Goal: Find contact information: Find contact information

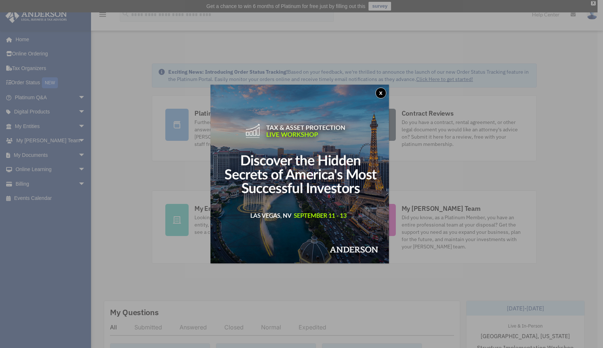
click at [382, 91] on button "x" at bounding box center [381, 92] width 11 height 11
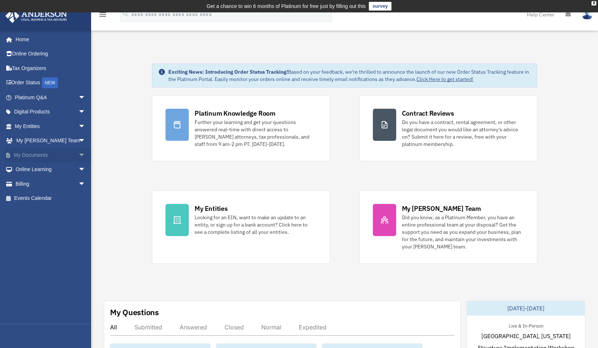
click at [43, 156] on link "My Documents arrow_drop_down" at bounding box center [50, 155] width 91 height 15
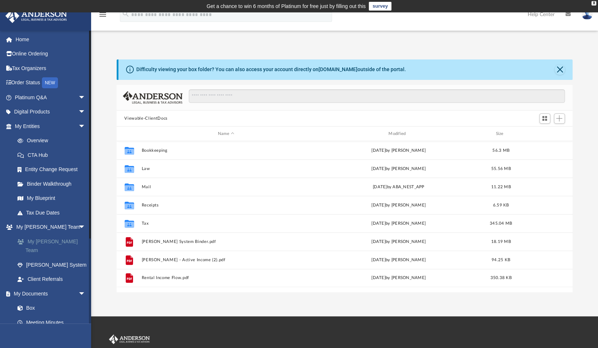
scroll to position [160, 450]
click at [48, 295] on link "My Documents arrow_drop_down" at bounding box center [50, 302] width 91 height 15
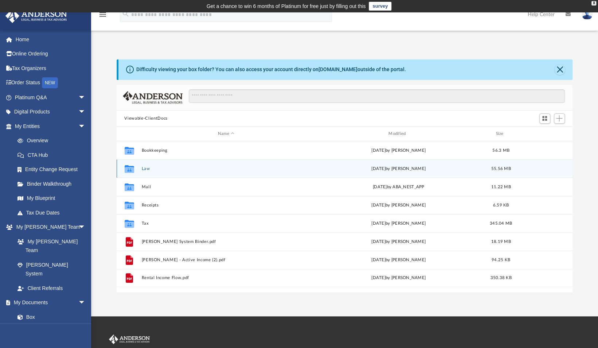
click at [157, 170] on button "Law" at bounding box center [225, 168] width 169 height 5
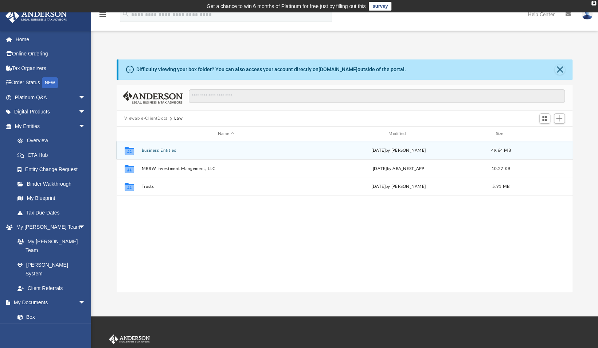
click at [162, 149] on button "Business Entities" at bounding box center [225, 150] width 169 height 5
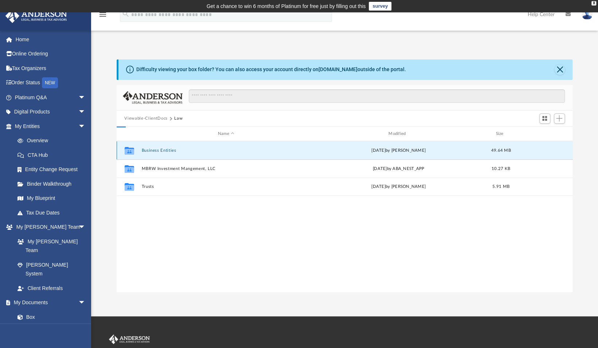
click at [162, 149] on button "Business Entities" at bounding box center [225, 150] width 169 height 5
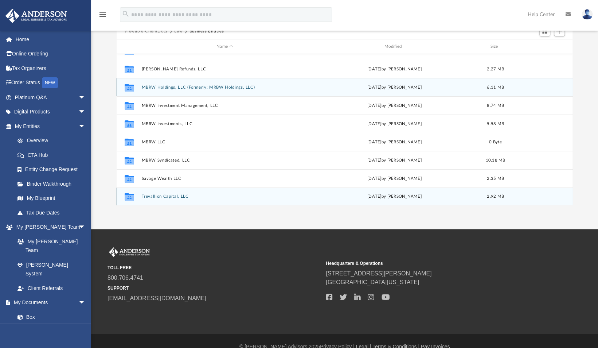
scroll to position [87, 0]
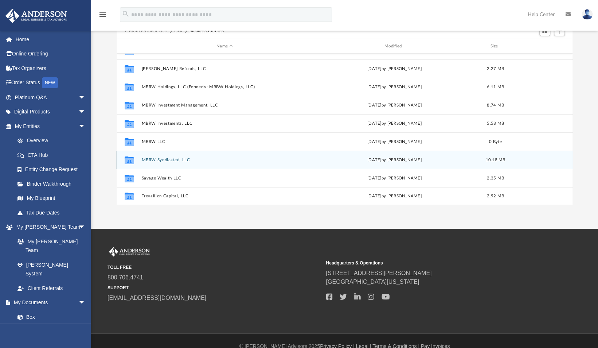
click at [175, 155] on div "Collaborated Folder MBRW Syndicated, LLC Thu Jun 5 2025 by Fe Fernandez 10.18 MB" at bounding box center [345, 159] width 456 height 18
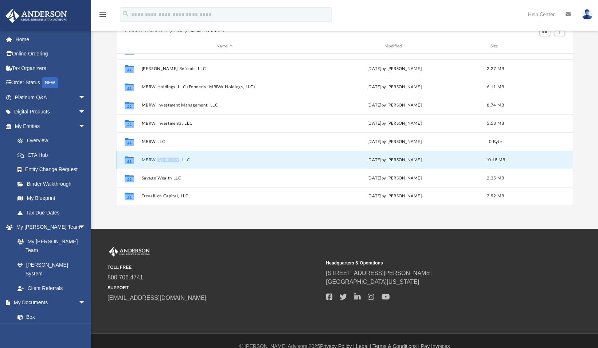
click at [175, 155] on div "Collaborated Folder MBRW Syndicated, LLC Thu Jun 5 2025 by Fe Fernandez 10.18 MB" at bounding box center [345, 159] width 456 height 18
drag, startPoint x: 175, startPoint y: 155, endPoint x: 127, endPoint y: 159, distance: 48.6
click at [127, 159] on icon "grid" at bounding box center [128, 161] width 9 height 6
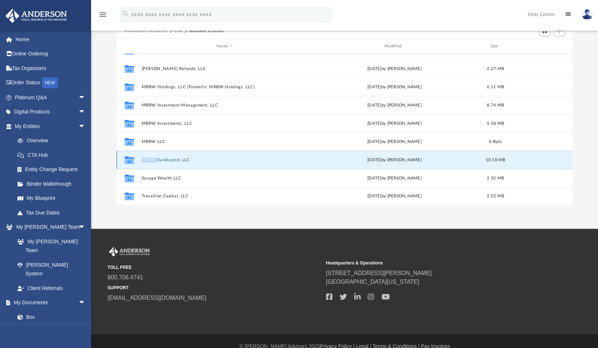
drag, startPoint x: 127, startPoint y: 159, endPoint x: 162, endPoint y: 158, distance: 35.3
click at [162, 158] on button "MBRW Syndicated, LLC" at bounding box center [224, 159] width 166 height 5
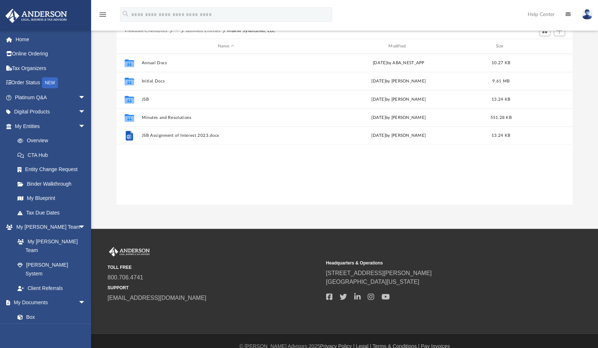
click at [162, 158] on div "Collaborated Folder Annual Docs Sat Oct 5 2024 by ABA_NEST_APP 10.27 KB Collabo…" at bounding box center [345, 129] width 456 height 151
drag, startPoint x: 162, startPoint y: 158, endPoint x: 215, endPoint y: 196, distance: 65.0
click at [215, 196] on div "Collaborated Folder Annual Docs Sat Oct 5 2024 by ABA_NEST_APP 10.27 KB Collabo…" at bounding box center [345, 129] width 456 height 151
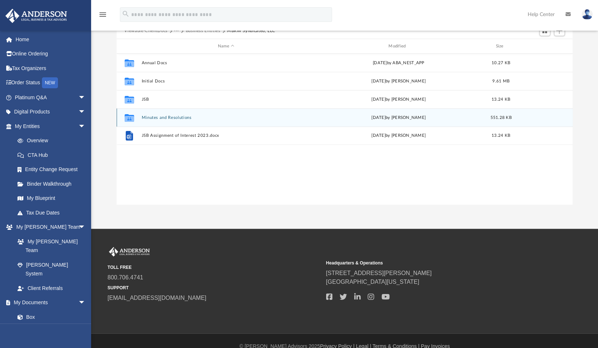
click at [157, 117] on button "Minutes and Resolutions" at bounding box center [225, 117] width 169 height 5
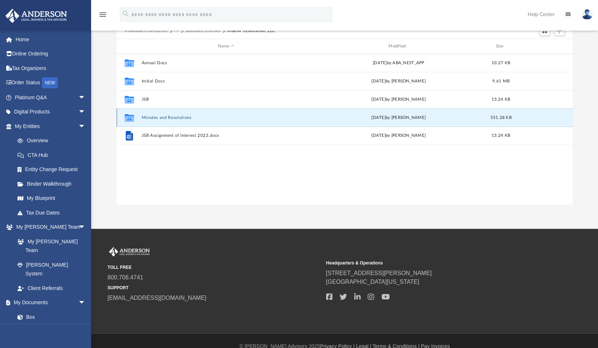
click at [157, 117] on button "Minutes and Resolutions" at bounding box center [225, 117] width 169 height 5
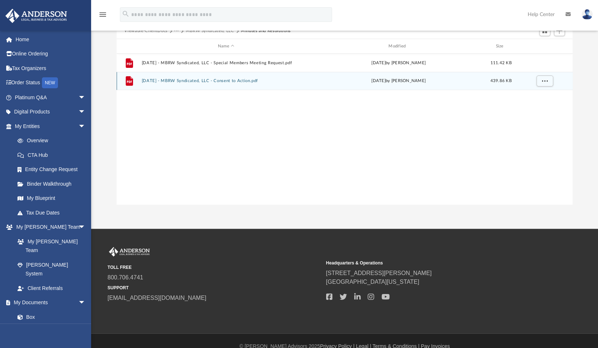
click at [193, 81] on button "2025.03.28 - MBRW Syndicated, LLC - Consent to Action.pdf" at bounding box center [225, 81] width 169 height 5
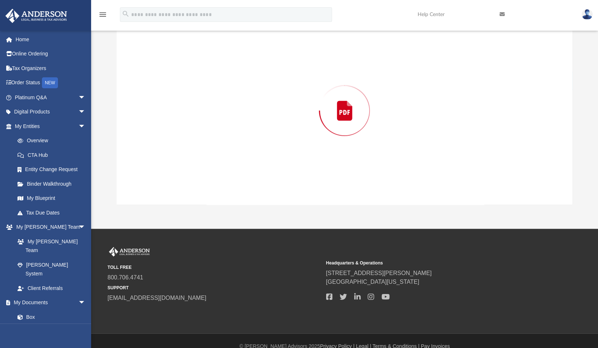
click at [193, 81] on div "Preview" at bounding box center [345, 110] width 456 height 188
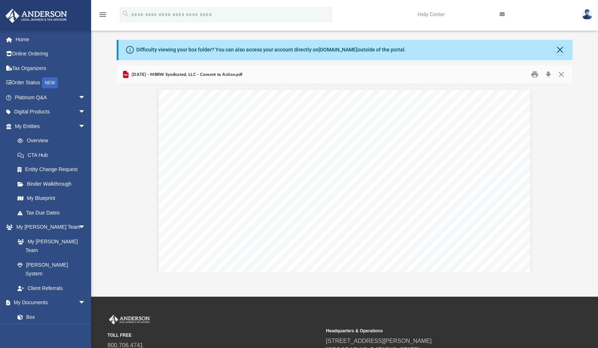
scroll to position [20, 0]
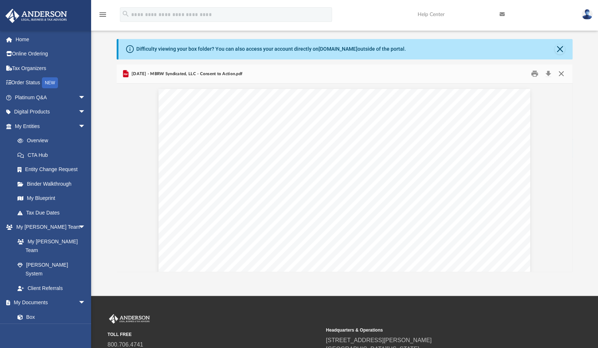
click at [560, 72] on button "Close" at bounding box center [560, 73] width 13 height 11
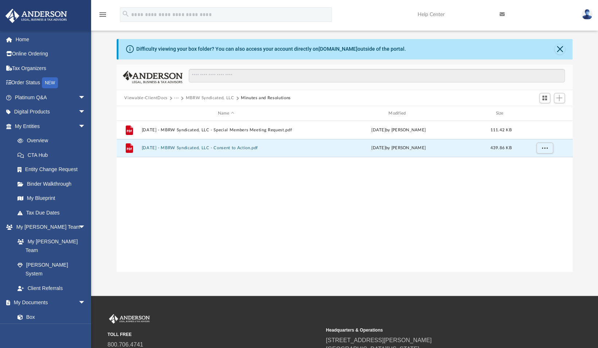
click at [221, 95] on button "MBRW Syndicated, LLC" at bounding box center [209, 98] width 48 height 7
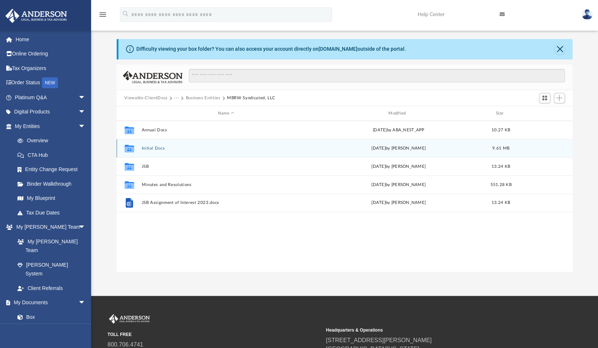
click at [146, 146] on button "Initial Docs" at bounding box center [225, 148] width 169 height 5
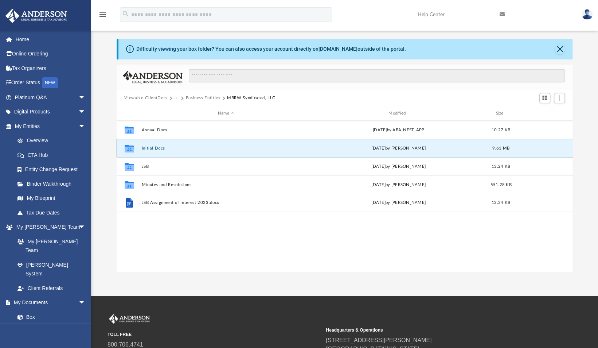
click at [146, 146] on button "Initial Docs" at bounding box center [225, 148] width 169 height 5
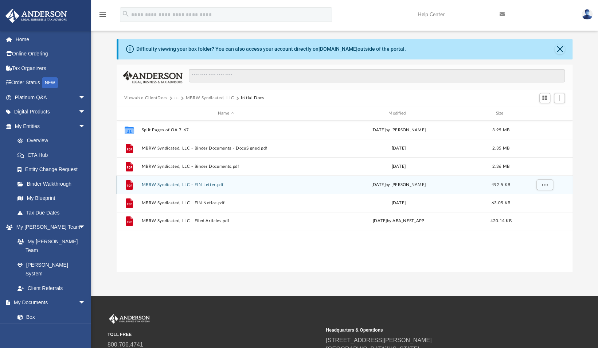
drag, startPoint x: 146, startPoint y: 146, endPoint x: 213, endPoint y: 183, distance: 76.6
click at [213, 183] on button "MBRW Syndicated, LLC - EIN Letter.pdf" at bounding box center [225, 184] width 169 height 5
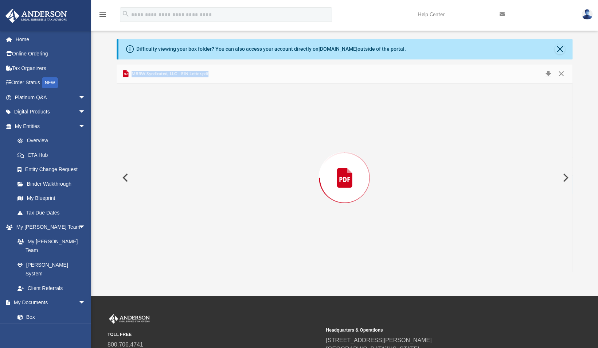
click at [213, 183] on div "Preview" at bounding box center [345, 177] width 456 height 188
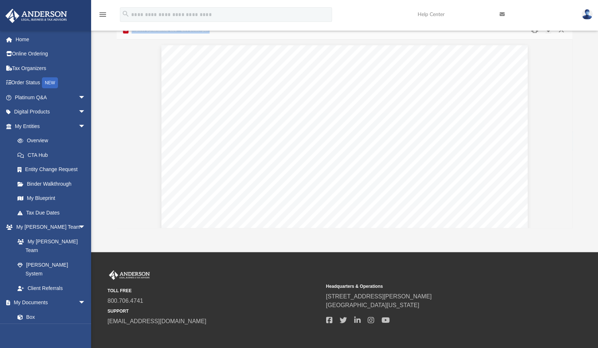
scroll to position [12, 0]
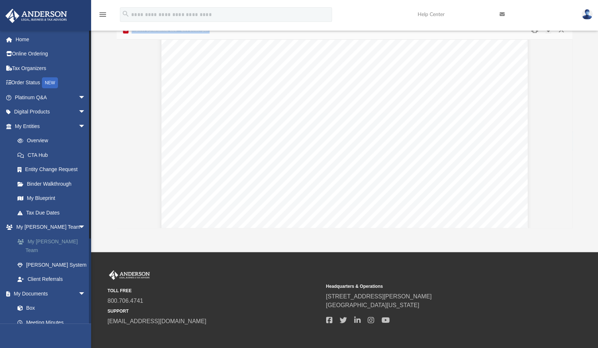
click at [50, 240] on link "My [PERSON_NAME] Team" at bounding box center [53, 245] width 86 height 23
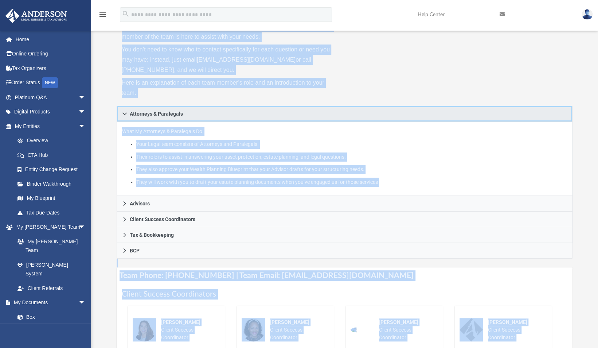
click at [460, 111] on link "Attorneys & Paralegals" at bounding box center [345, 114] width 456 height 16
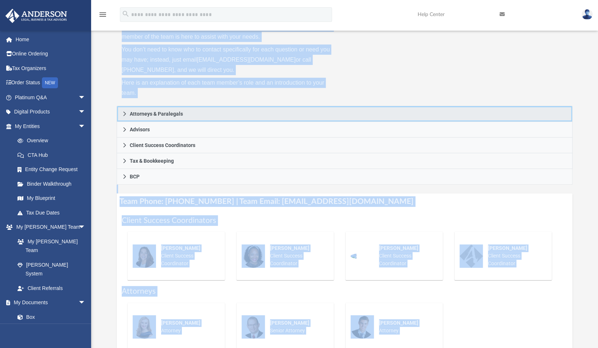
click at [460, 111] on link "Attorneys & Paralegals" at bounding box center [345, 114] width 456 height 16
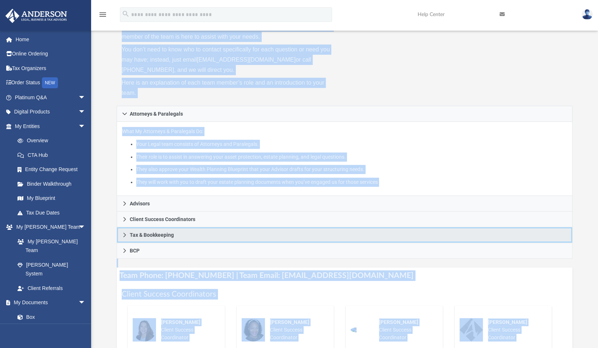
click at [268, 228] on link "Tax & Bookkeeping" at bounding box center [345, 235] width 456 height 16
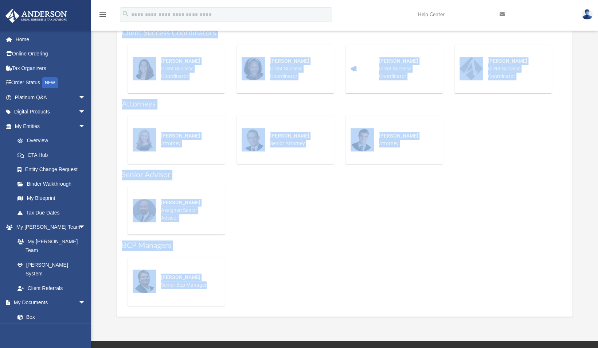
scroll to position [369, 0]
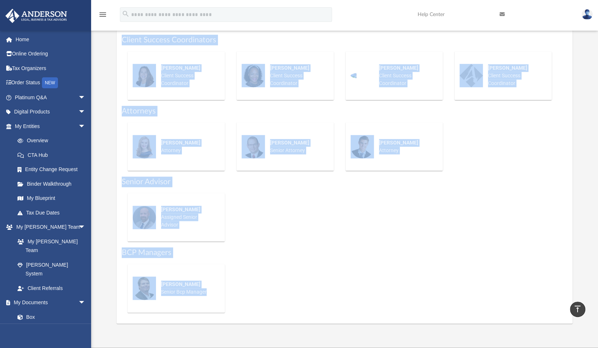
click at [593, 153] on div "Who is on my team and who will I work with: While a client of Anderson you will…" at bounding box center [344, 7] width 507 height 632
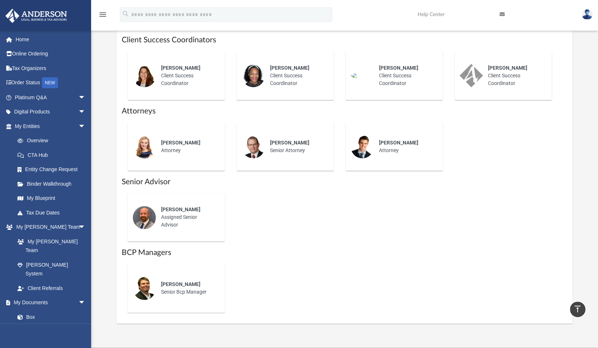
click at [363, 16] on div "menu search Site Menu add douglas@trevallion.com My Profile Reset Password Logo…" at bounding box center [298, 17] width 587 height 25
click at [384, 243] on div "Michael Hackler Assigned Senior Advisor" at bounding box center [345, 217] width 446 height 60
click at [247, 264] on div "Joe Sacco Senior Bcp Manager" at bounding box center [345, 288] width 446 height 60
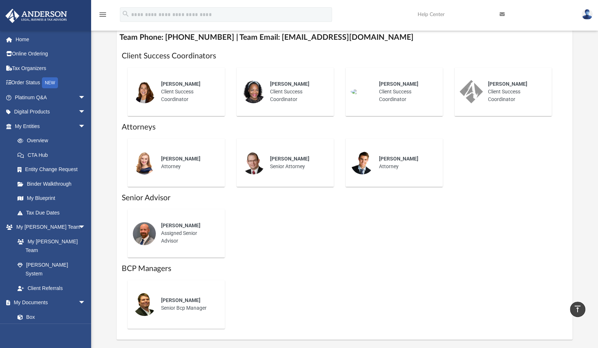
scroll to position [354, 0]
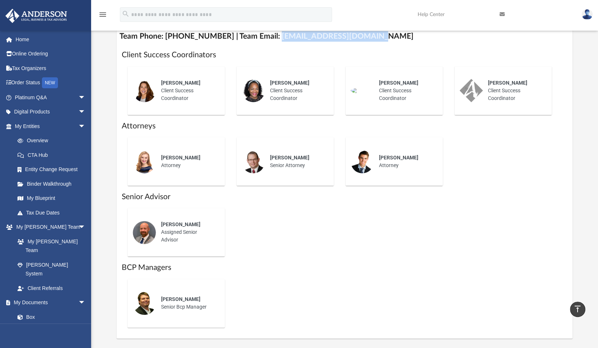
drag, startPoint x: 267, startPoint y: 34, endPoint x: 360, endPoint y: 39, distance: 93.4
click at [360, 39] on h4 "Team Phone: (725) 201-7545 | Team Email: myteam@andersonadvisors.com" at bounding box center [345, 36] width 456 height 16
drag, startPoint x: 360, startPoint y: 39, endPoint x: 345, endPoint y: 59, distance: 25.1
click at [345, 59] on div "Client Success Coordinators Olivia Mann Client Success Coordinator Rose Goodman…" at bounding box center [345, 191] width 446 height 283
click at [492, 42] on h4 "Team Phone: (725) 201-7545 | Team Email: myteam@andersonadvisors.com" at bounding box center [345, 36] width 456 height 16
